Goal: Task Accomplishment & Management: Use online tool/utility

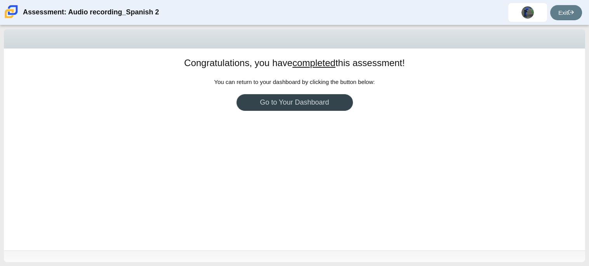
click at [329, 106] on link "Go to Your Dashboard" at bounding box center [295, 102] width 117 height 17
